Goal: Task Accomplishment & Management: Complete application form

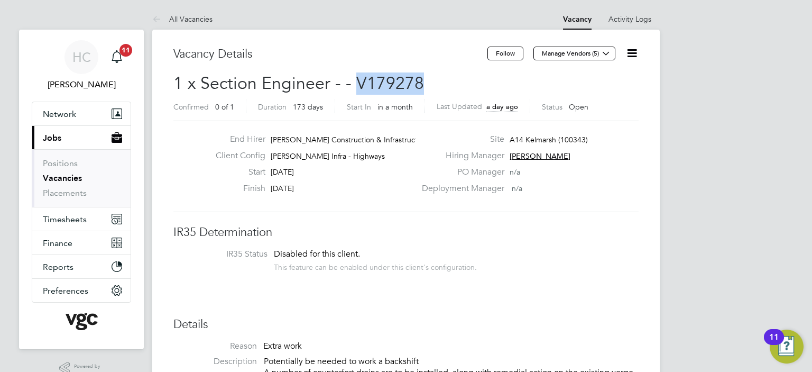
drag, startPoint x: 421, startPoint y: 84, endPoint x: 358, endPoint y: 78, distance: 63.7
click at [358, 78] on h2 "1 x Section Engineer - - V179278 Confirmed 0 of 1 Duration 173 days Start In in…" at bounding box center [405, 94] width 465 height 44
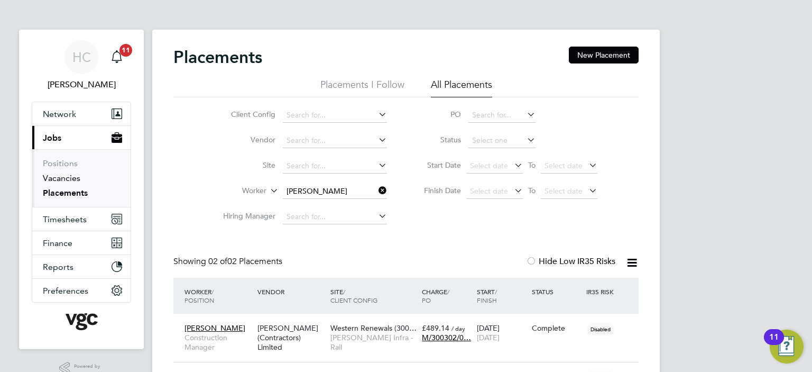
click at [67, 175] on link "Vacancies" at bounding box center [62, 178] width 38 height 10
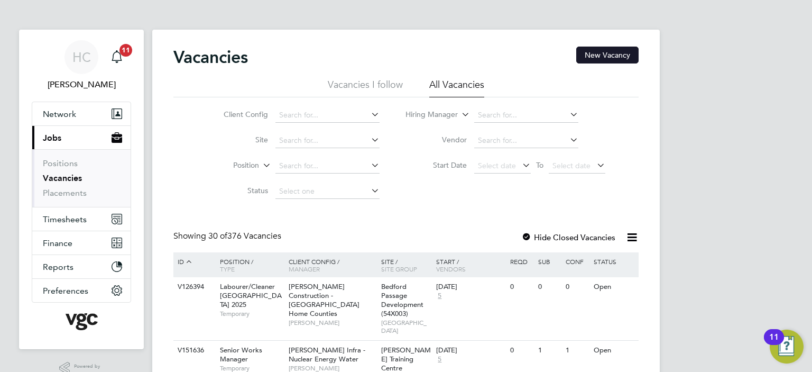
click at [601, 53] on button "New Vacancy" at bounding box center [607, 55] width 62 height 17
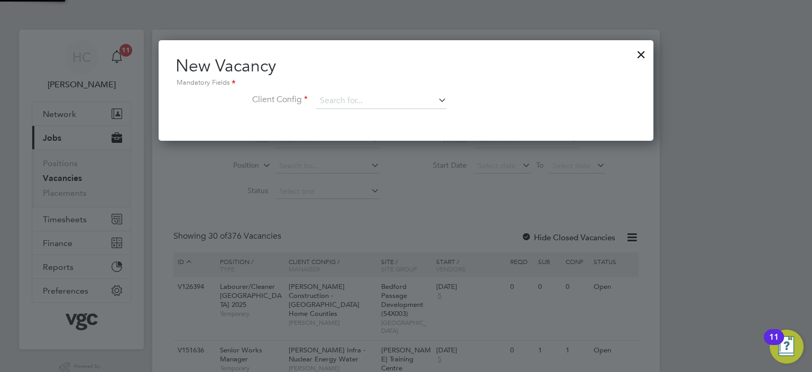
scroll to position [100, 495]
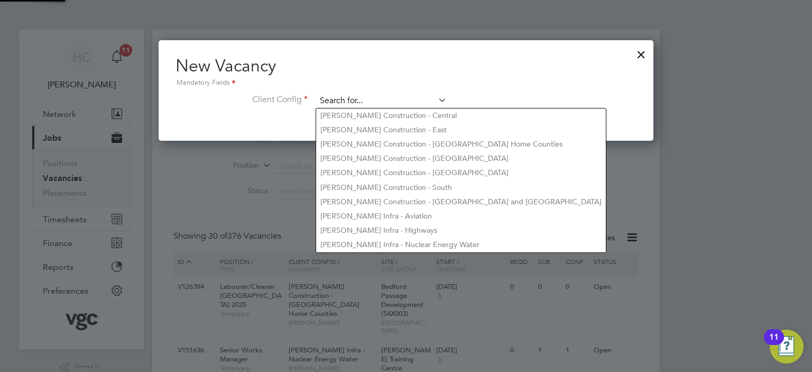
click at [331, 105] on input at bounding box center [381, 101] width 131 height 16
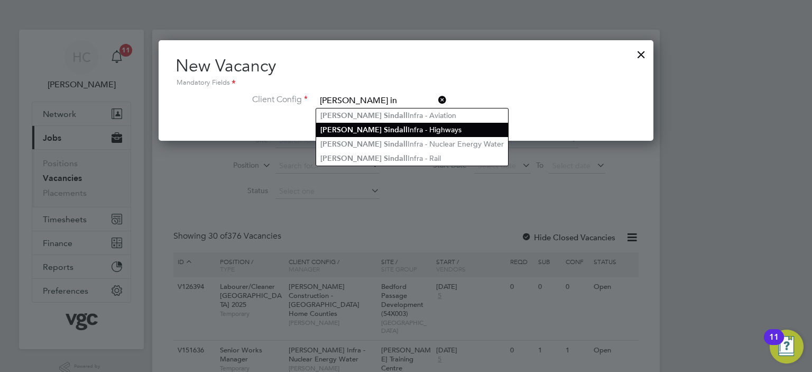
click at [379, 134] on li "Morgan S in dall Infra - Highways" at bounding box center [412, 130] width 192 height 14
type input "[PERSON_NAME] Infra - Highways"
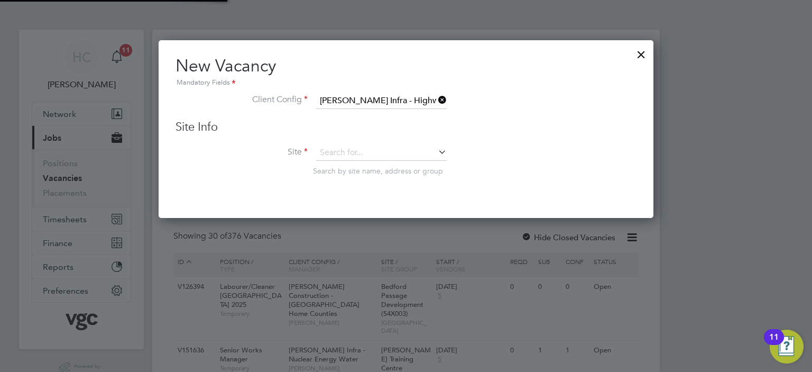
scroll to position [178, 495]
click at [364, 154] on input at bounding box center [381, 153] width 131 height 16
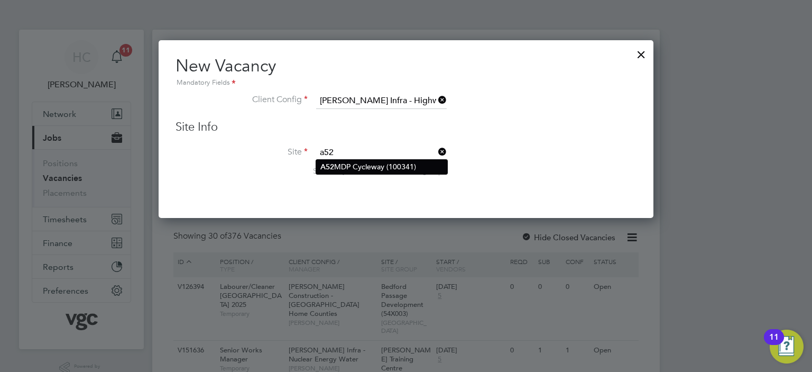
click at [361, 165] on li "A52 MDP Cycleway (100341)" at bounding box center [381, 167] width 131 height 14
type input "A52 MDP Cycleway (100341)"
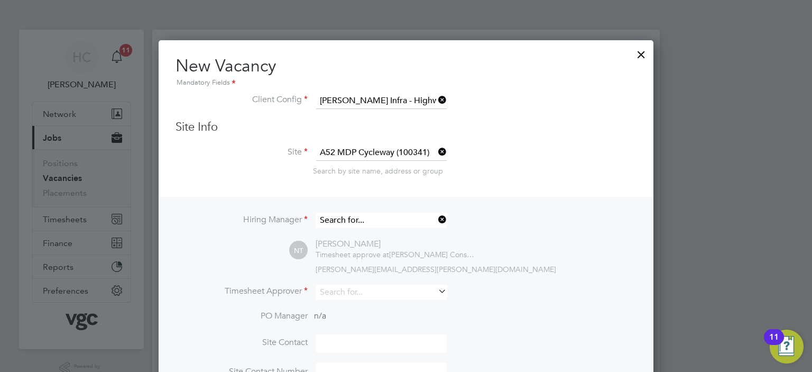
scroll to position [5, 5]
click at [362, 216] on input at bounding box center [381, 220] width 131 height 15
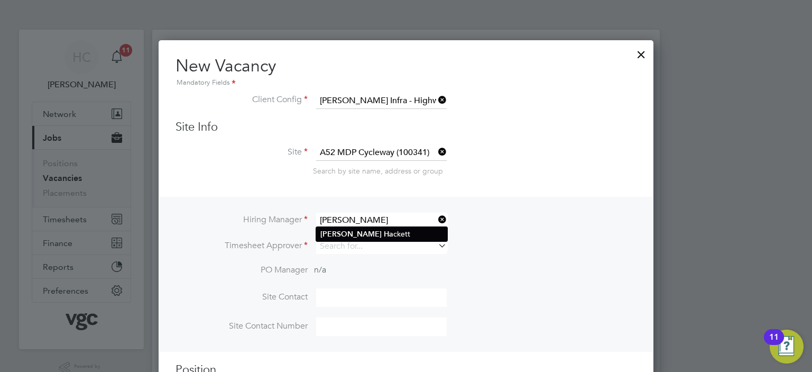
click at [362, 232] on li "Alex Ha ckett" at bounding box center [381, 234] width 131 height 14
type input "Alex Hackett"
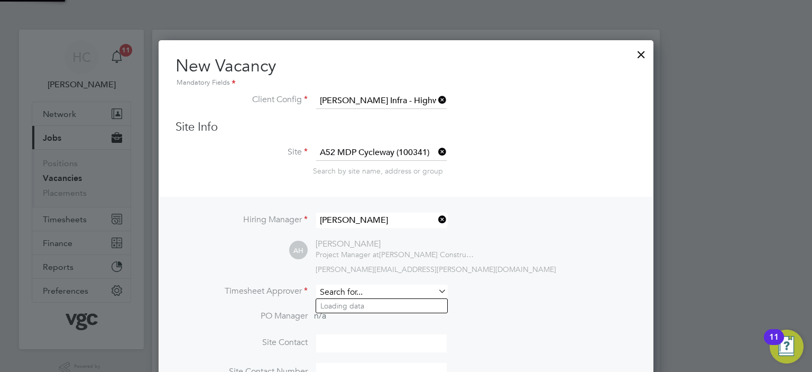
click at [334, 294] on input at bounding box center [381, 291] width 131 height 15
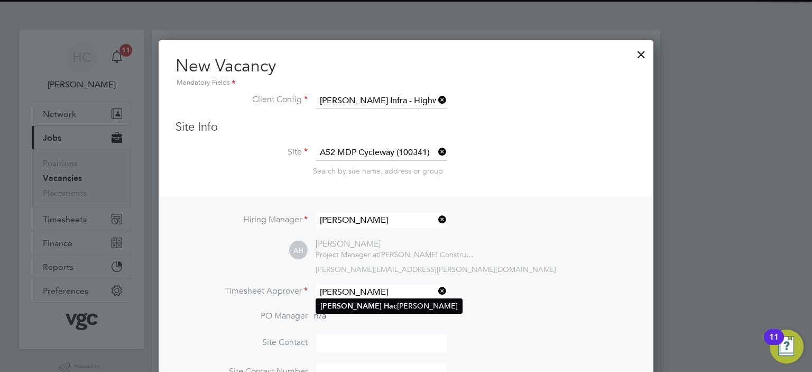
click at [384, 302] on b "Hac" at bounding box center [390, 305] width 13 height 9
type input "Alex Hackett"
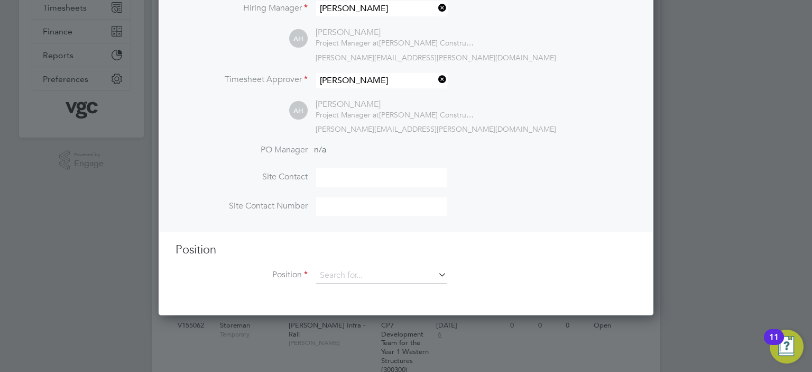
scroll to position [264, 0]
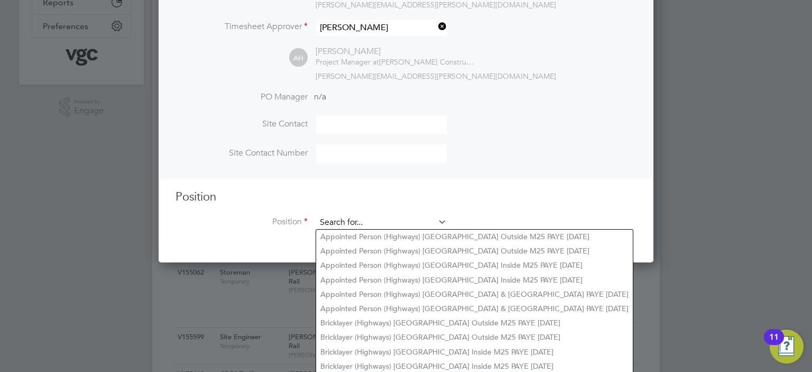
click at [371, 227] on input at bounding box center [381, 223] width 131 height 16
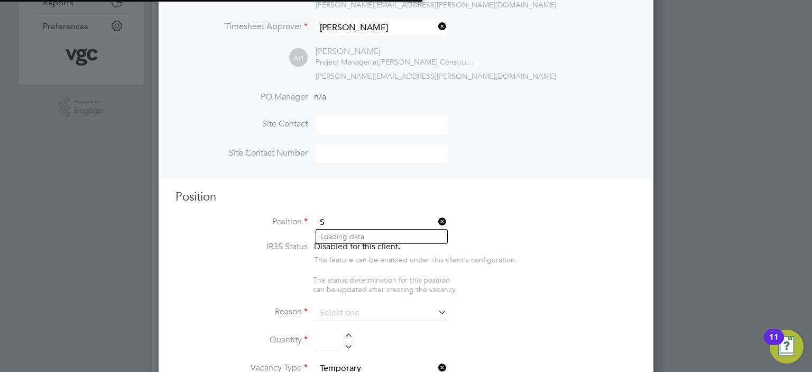
scroll to position [1494, 495]
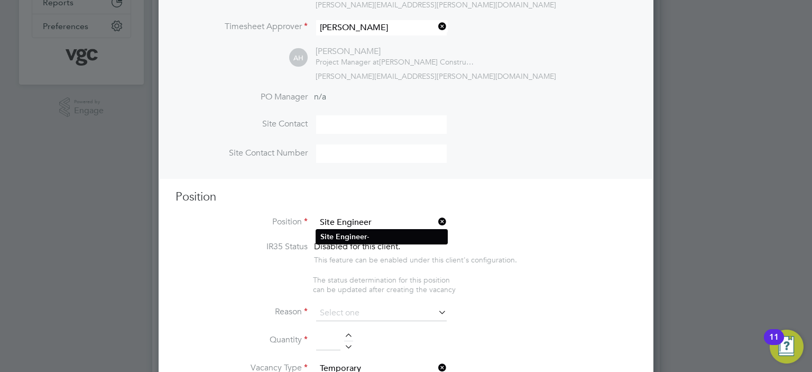
drag, startPoint x: 353, startPoint y: 236, endPoint x: 364, endPoint y: 236, distance: 10.6
click at [353, 236] on b "Engineer" at bounding box center [351, 236] width 31 height 9
type input "Site Engineer -"
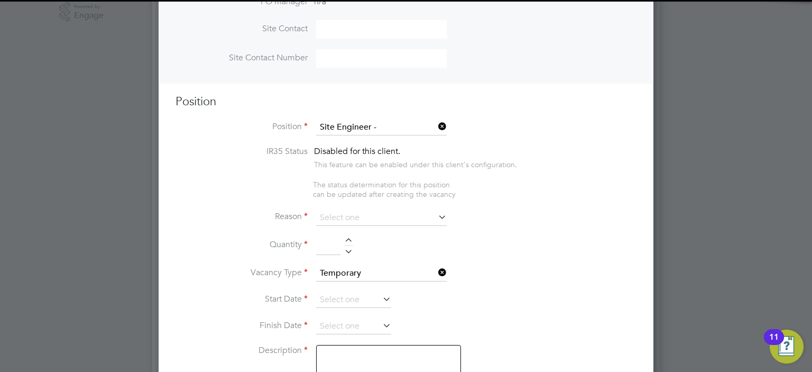
scroll to position [370, 0]
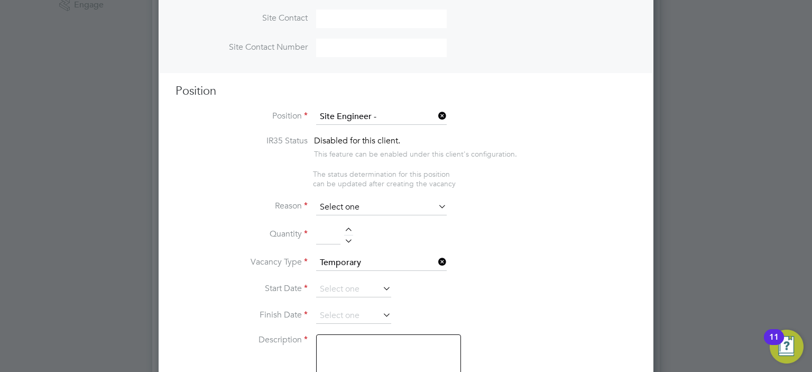
click at [349, 202] on input at bounding box center [381, 207] width 131 height 16
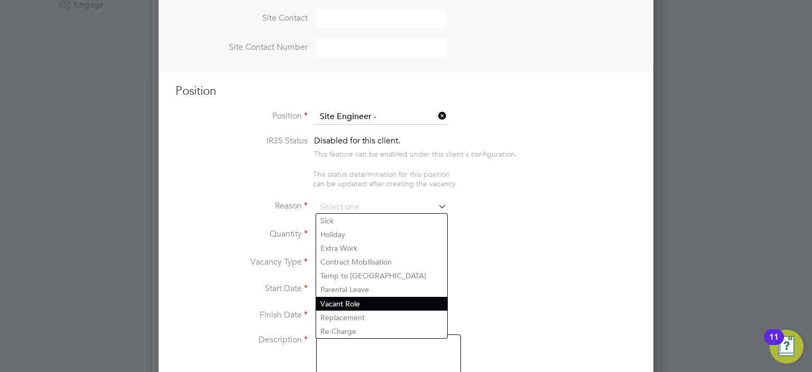
click at [351, 304] on li "Vacant Role" at bounding box center [381, 304] width 131 height 14
type input "Vacant Role"
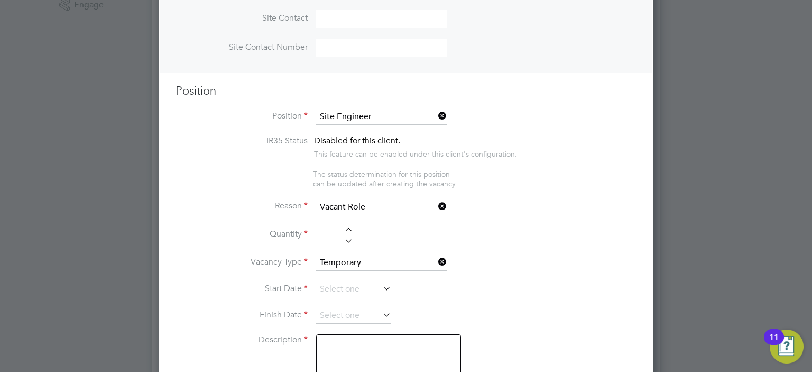
click at [326, 234] on input at bounding box center [328, 235] width 24 height 19
type input "1"
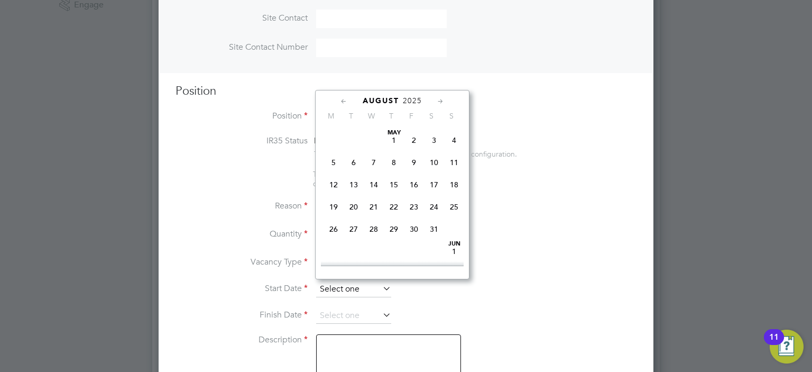
click at [361, 291] on input at bounding box center [353, 289] width 75 height 16
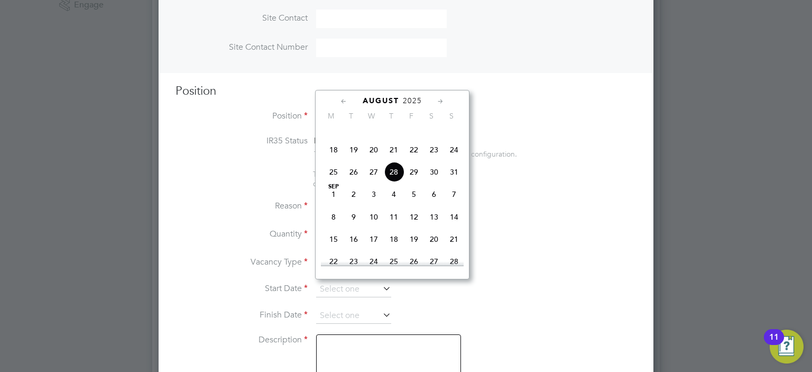
click at [333, 227] on span "8" at bounding box center [334, 217] width 20 height 20
type input "08 Sep 2025"
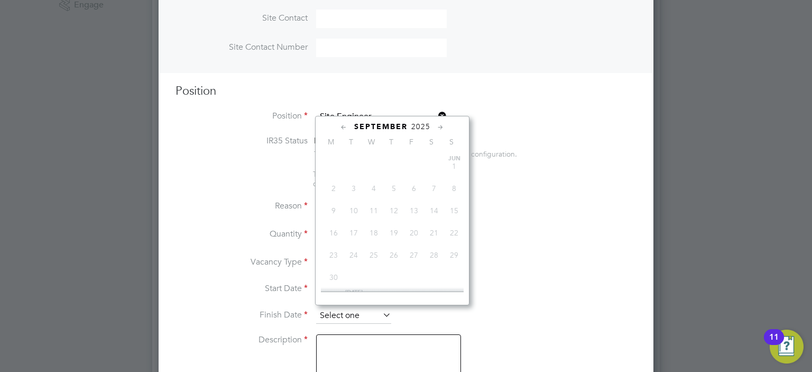
click at [344, 310] on input at bounding box center [353, 316] width 75 height 16
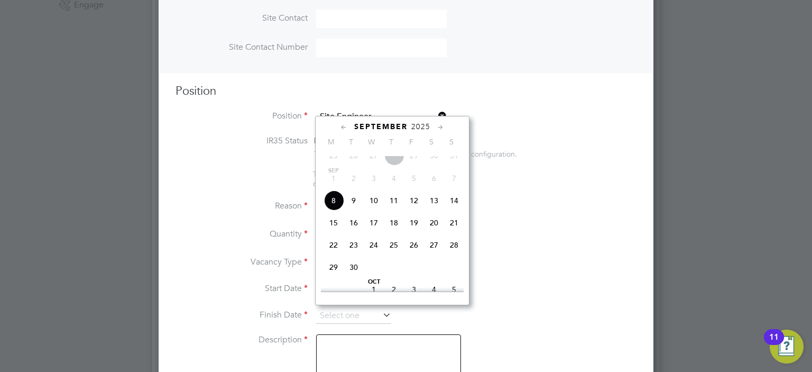
click at [439, 126] on icon at bounding box center [441, 128] width 10 height 12
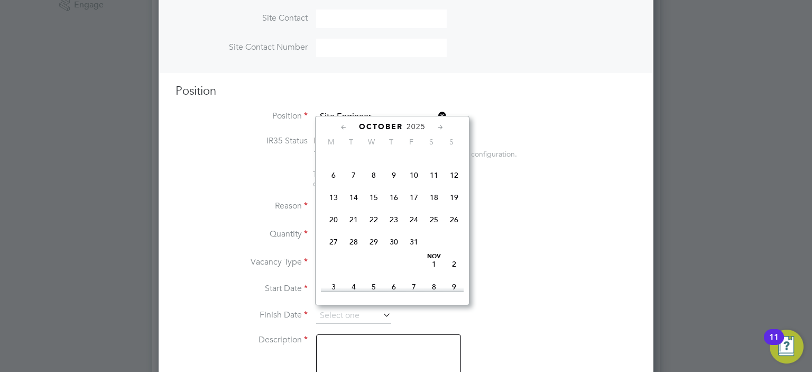
click at [439, 126] on icon at bounding box center [441, 128] width 10 height 12
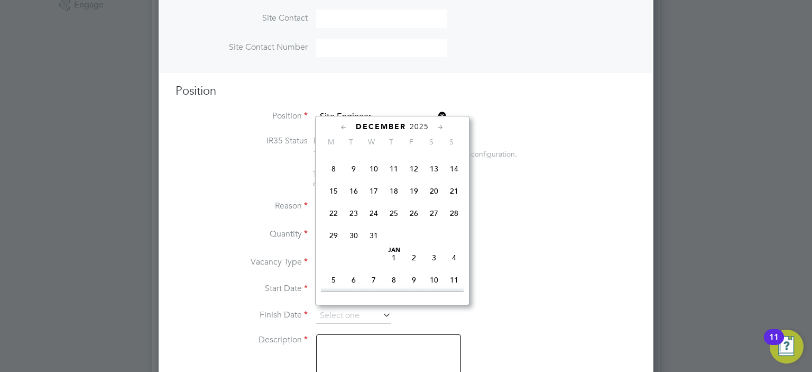
click at [439, 126] on icon at bounding box center [441, 128] width 10 height 12
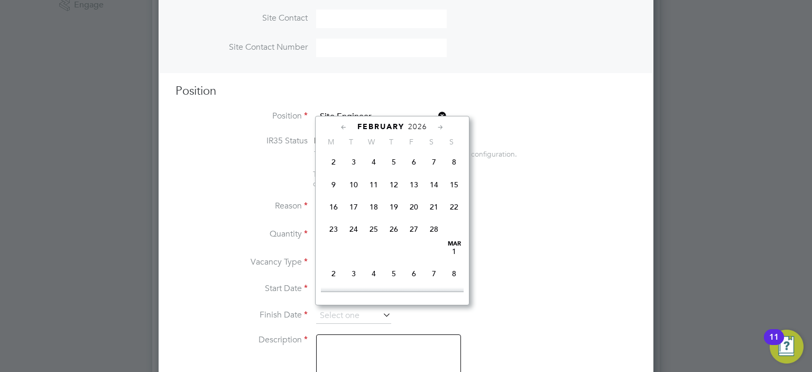
click at [439, 126] on icon at bounding box center [441, 128] width 10 height 12
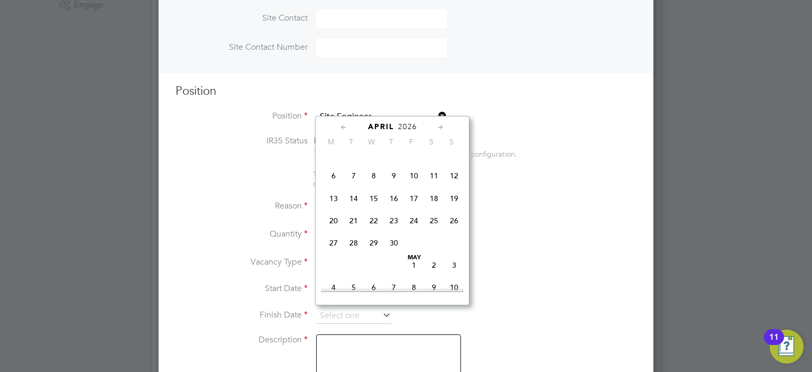
click at [397, 253] on span "30" at bounding box center [394, 243] width 20 height 20
type input "30 Apr 2026"
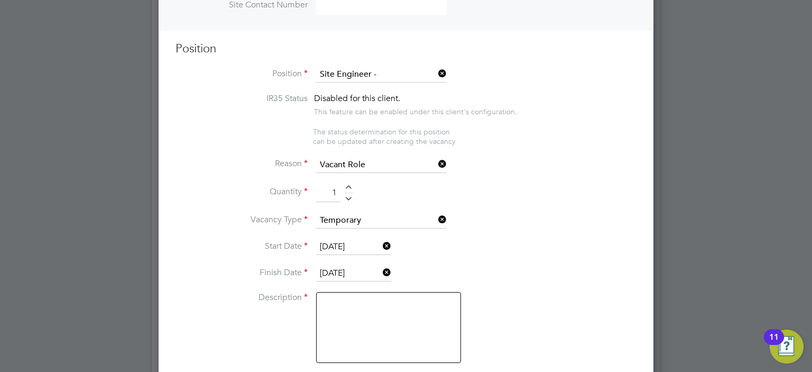
scroll to position [476, 0]
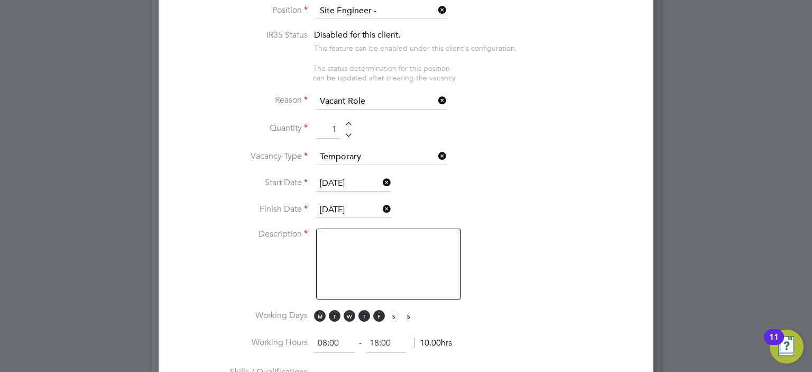
paste textarea "• Experience in Highways / Infrastructure projects • Relevant industry qualific…"
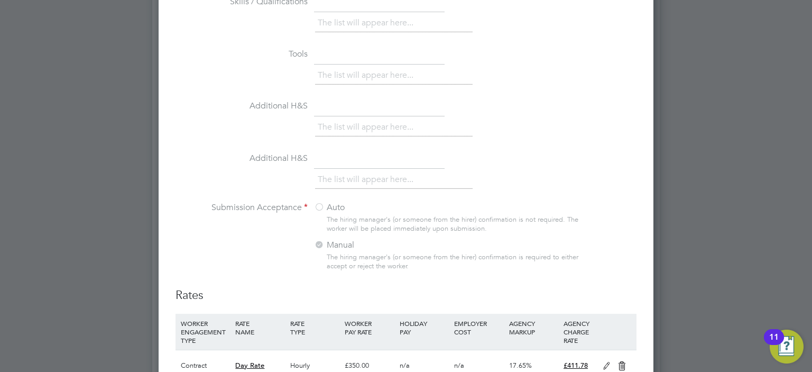
scroll to position [952, 0]
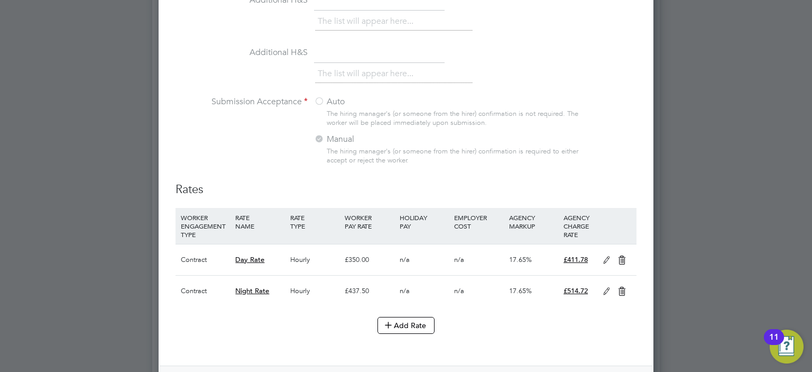
type textarea "• Experience in Highways / Infrastructure projects • Relevant industry qualific…"
click at [624, 287] on icon at bounding box center [621, 291] width 13 height 8
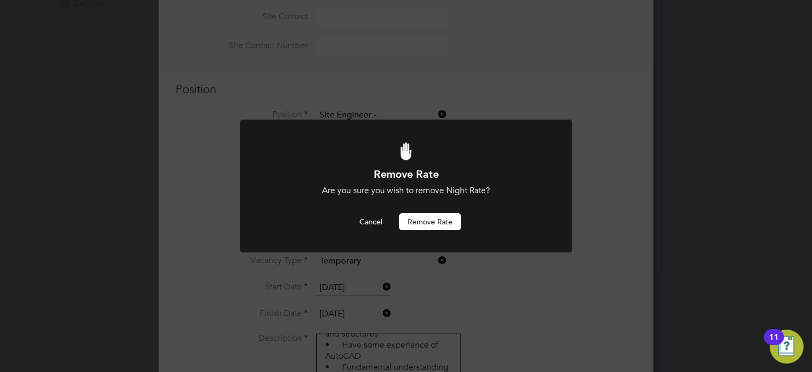
click at [417, 222] on button "Remove rate" at bounding box center [430, 221] width 62 height 17
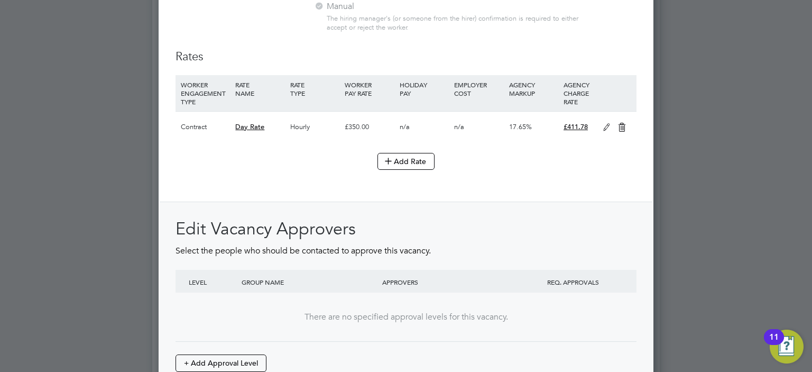
scroll to position [1217, 0]
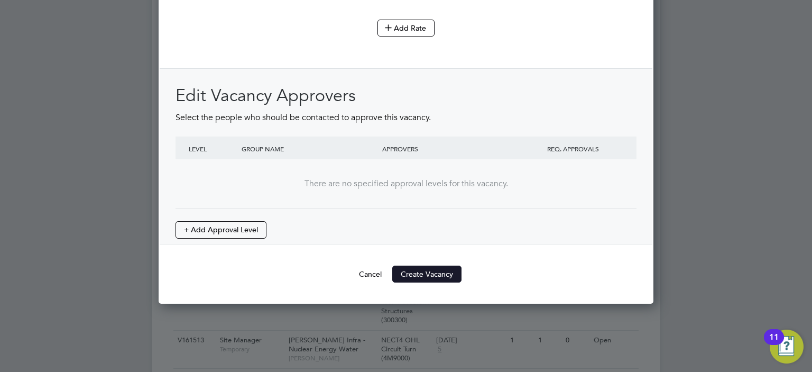
click at [429, 271] on button "Create Vacancy" at bounding box center [426, 273] width 69 height 17
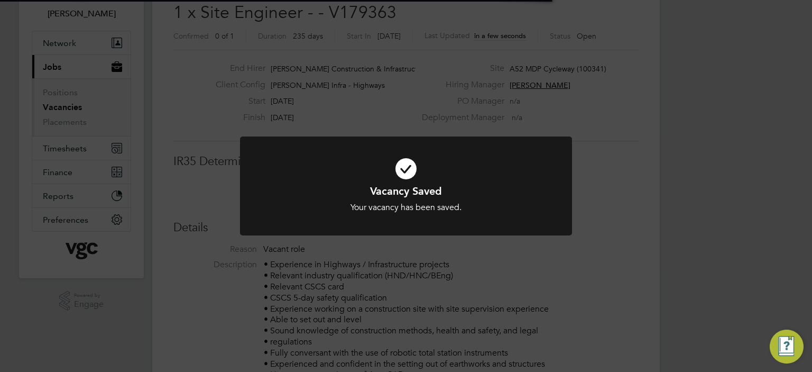
scroll to position [5, 5]
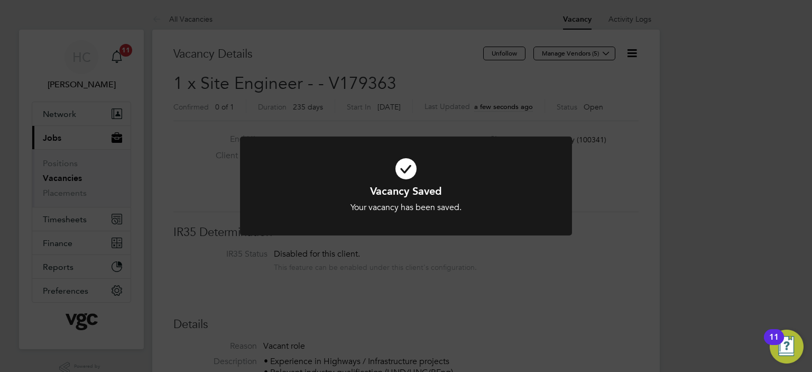
click at [400, 171] on icon at bounding box center [406, 168] width 275 height 41
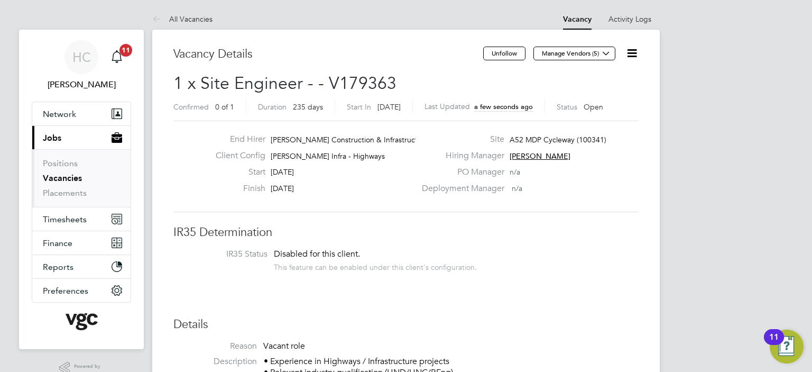
click at [400, 84] on h2 "1 x Site Engineer - - V179363 Confirmed 0 of 1 Duration 235 days Start In in 11…" at bounding box center [405, 94] width 465 height 44
drag, startPoint x: 396, startPoint y: 83, endPoint x: 326, endPoint y: 83, distance: 70.3
click at [326, 83] on h2 "1 x Site Engineer - - V179363 Confirmed 0 of 1 Duration 235 days Start In in 11…" at bounding box center [405, 94] width 465 height 44
copy span "V179363"
click at [423, 67] on div "Vacancy Details" at bounding box center [328, 60] width 310 height 26
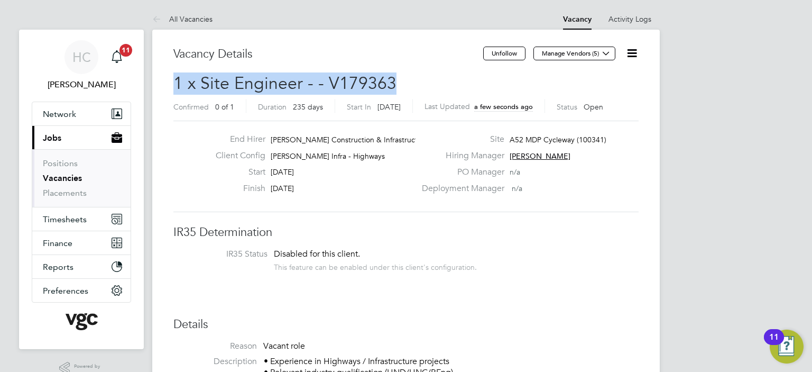
drag, startPoint x: 399, startPoint y: 80, endPoint x: 168, endPoint y: 84, distance: 231.6
copy span "1 x Site Engineer - - V179363"
